Goal: Transaction & Acquisition: Purchase product/service

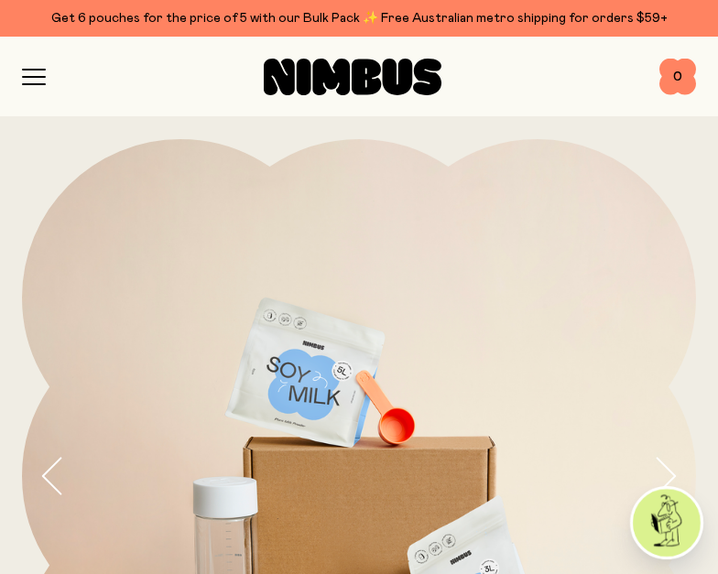
scroll to position [1121, 0]
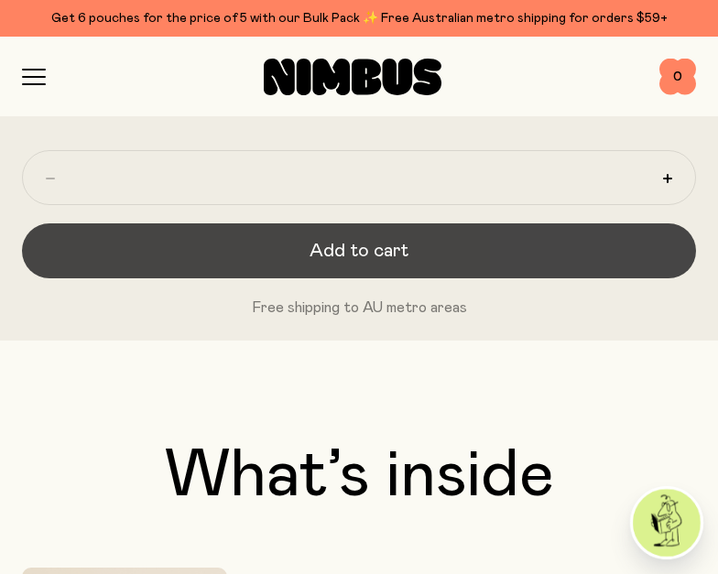
click at [459, 256] on button "Add to cart" at bounding box center [359, 251] width 674 height 55
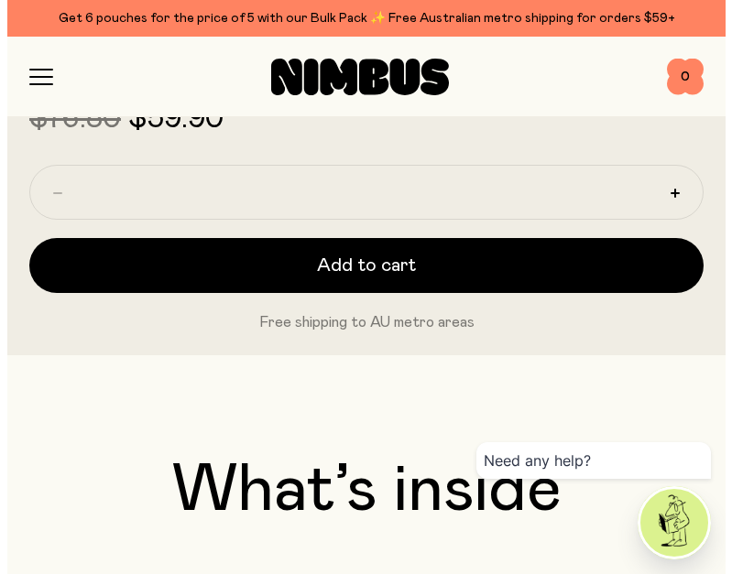
scroll to position [0, 0]
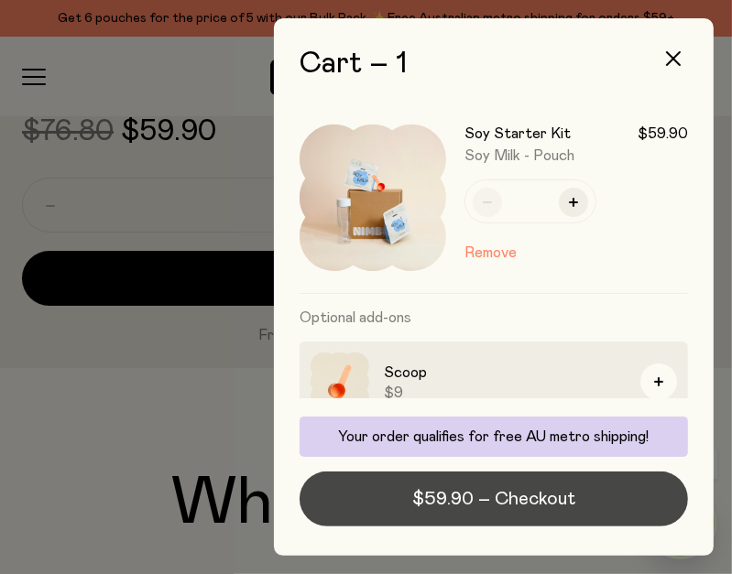
click at [559, 501] on span "$59.90 – Checkout" at bounding box center [493, 499] width 163 height 26
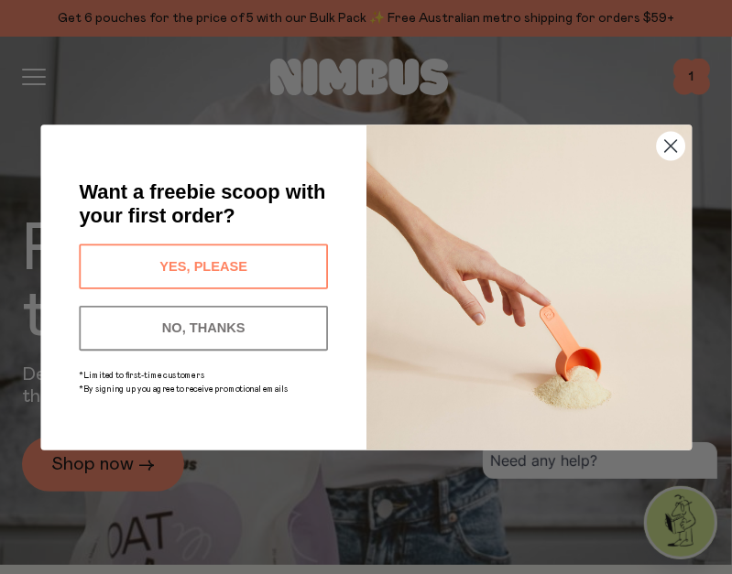
click at [267, 262] on button "YES, PLEASE" at bounding box center [203, 266] width 249 height 45
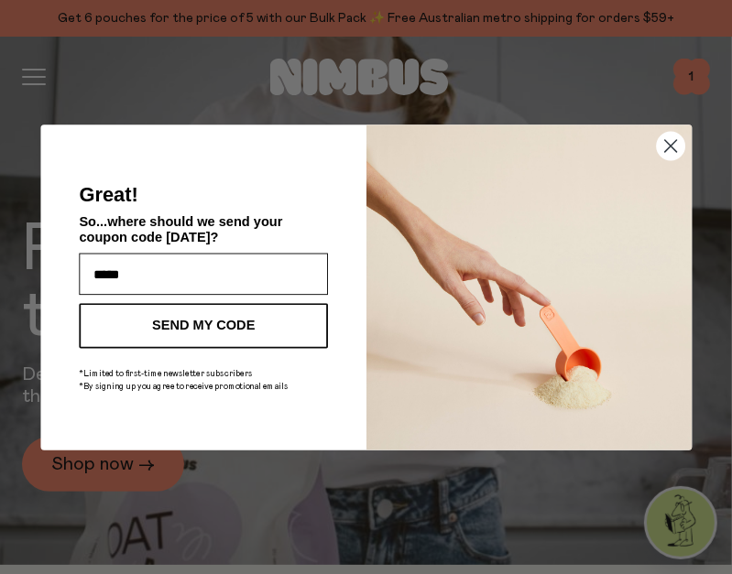
type input "**********"
click at [241, 326] on button "SEND MY CODE" at bounding box center [203, 325] width 249 height 45
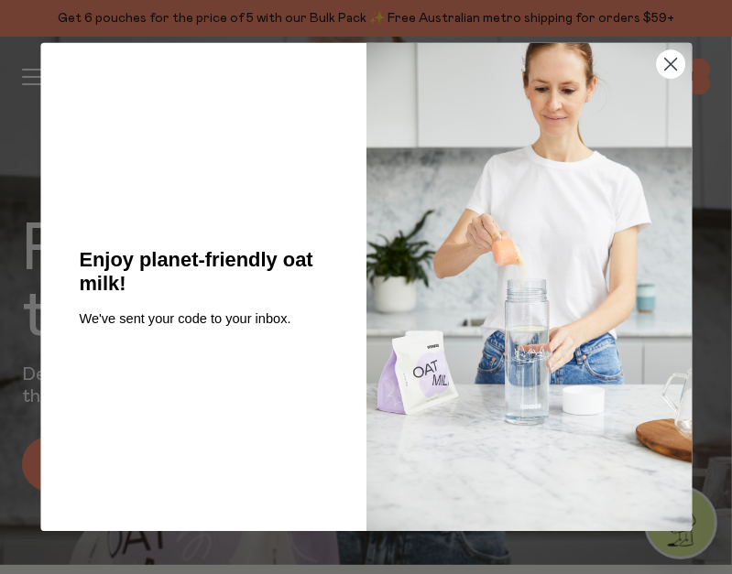
click at [668, 62] on circle "Close dialog" at bounding box center [670, 63] width 27 height 27
